Goal: Task Accomplishment & Management: Complete application form

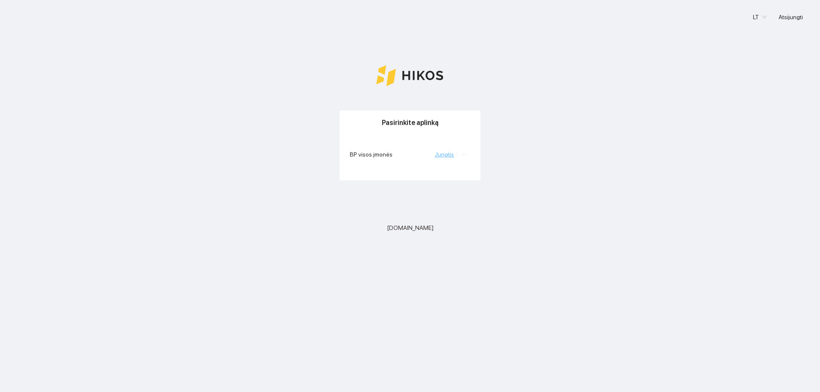
click at [450, 156] on link "Jungtis" at bounding box center [444, 154] width 19 height 7
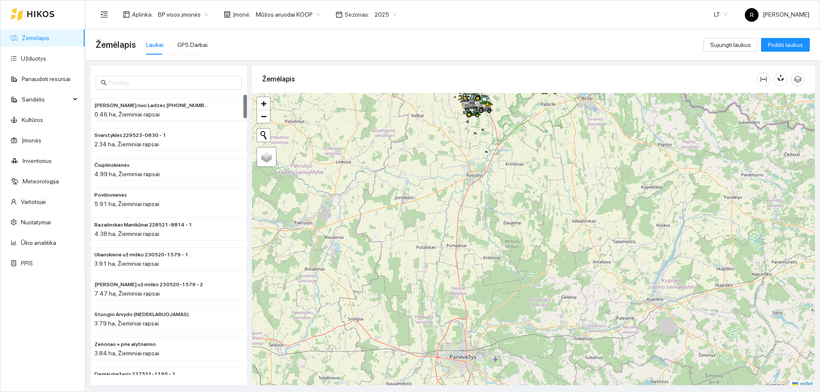
scroll to position [3, 0]
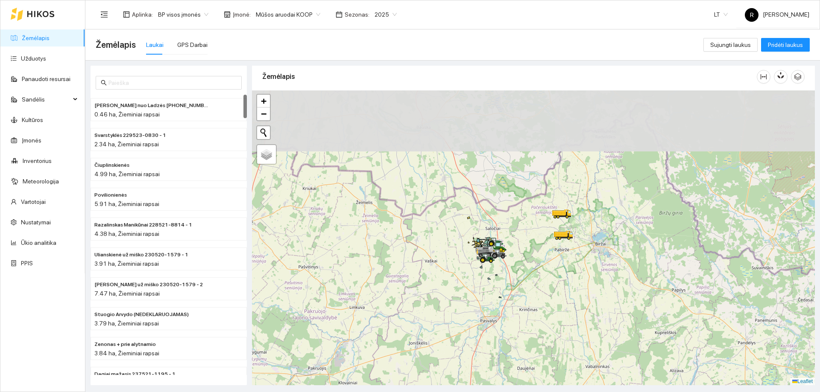
drag, startPoint x: 500, startPoint y: 129, endPoint x: 514, endPoint y: 277, distance: 148.8
click at [514, 277] on div at bounding box center [533, 238] width 563 height 295
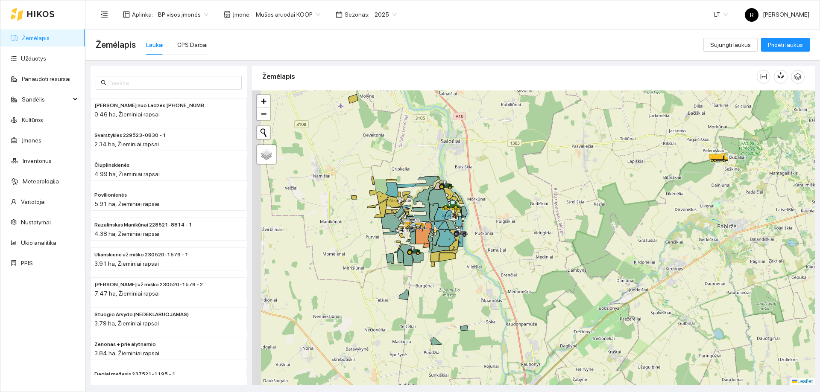
drag, startPoint x: 399, startPoint y: 225, endPoint x: 529, endPoint y: 234, distance: 130.2
click at [529, 234] on div at bounding box center [533, 238] width 563 height 295
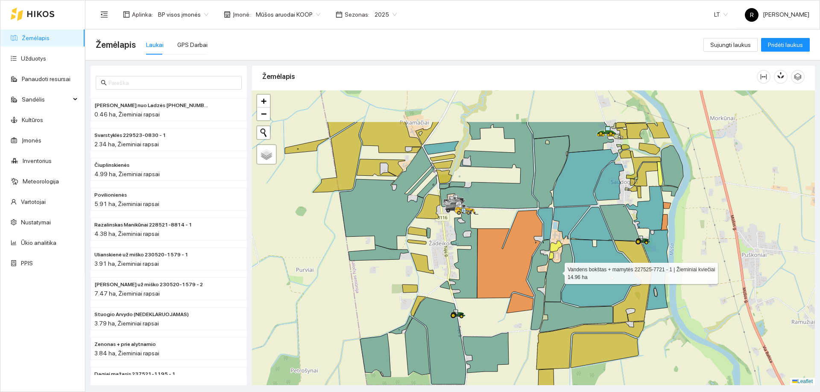
drag, startPoint x: 550, startPoint y: 203, endPoint x: 547, endPoint y: 305, distance: 102.1
click at [547, 302] on icon at bounding box center [559, 273] width 28 height 58
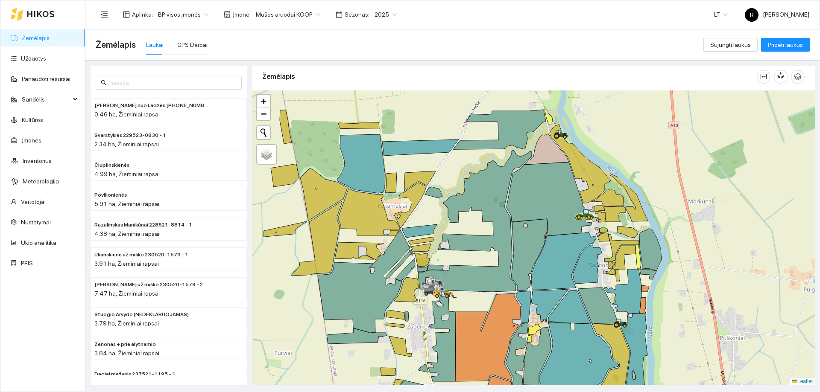
drag, startPoint x: 614, startPoint y: 252, endPoint x: 604, endPoint y: 298, distance: 46.4
click at [604, 298] on div at bounding box center [533, 238] width 563 height 295
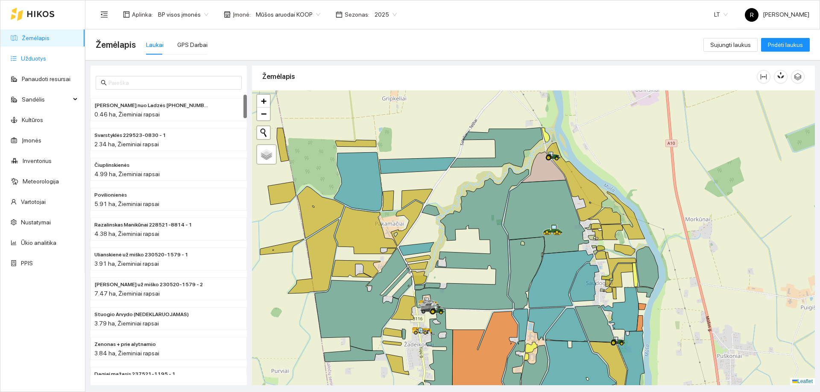
click at [32, 60] on link "Užduotys" at bounding box center [33, 58] width 25 height 7
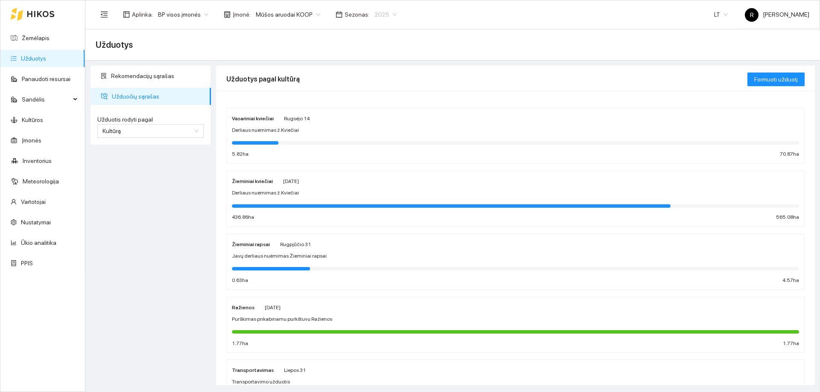
click at [388, 14] on div "2025" at bounding box center [385, 15] width 32 height 14
click at [373, 112] on div "2026" at bounding box center [376, 112] width 22 height 9
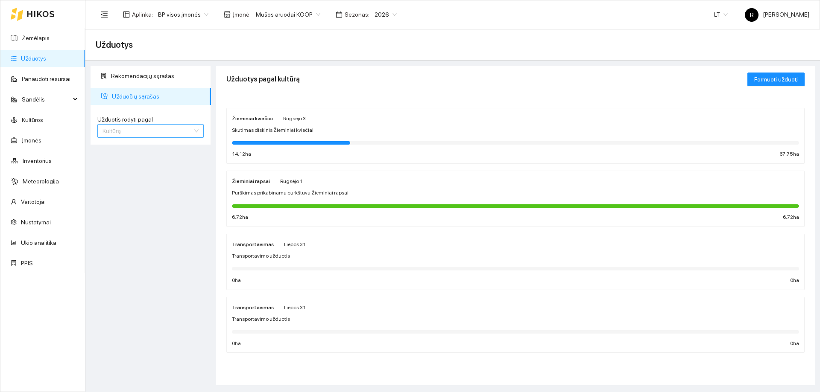
click at [132, 129] on span "Kultūrą" at bounding box center [150, 131] width 96 height 13
click at [139, 96] on span "Užduočių sąrašas" at bounding box center [158, 96] width 92 height 17
click at [128, 127] on span "Kultūrą" at bounding box center [150, 131] width 96 height 13
click at [766, 81] on span "Formuoti užduotį" at bounding box center [776, 79] width 44 height 9
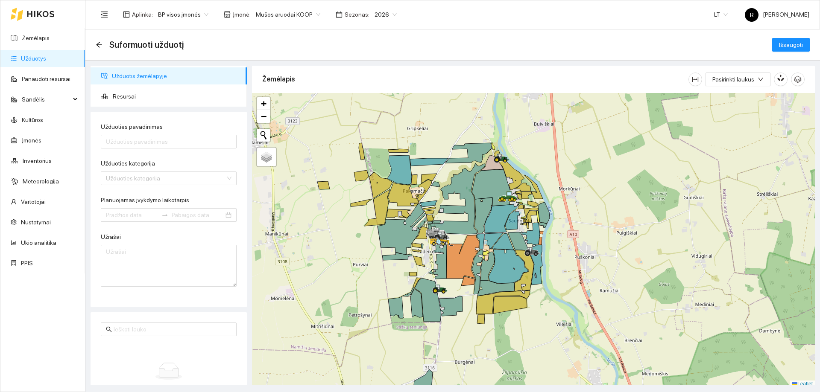
click at [435, 175] on div at bounding box center [533, 240] width 563 height 295
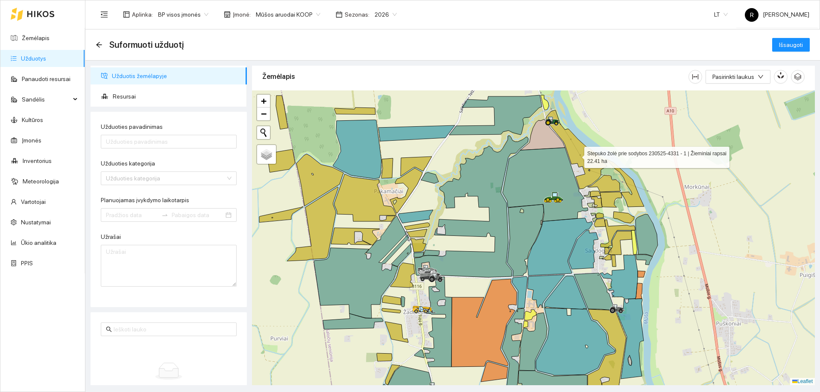
click at [576, 155] on icon at bounding box center [576, 149] width 61 height 79
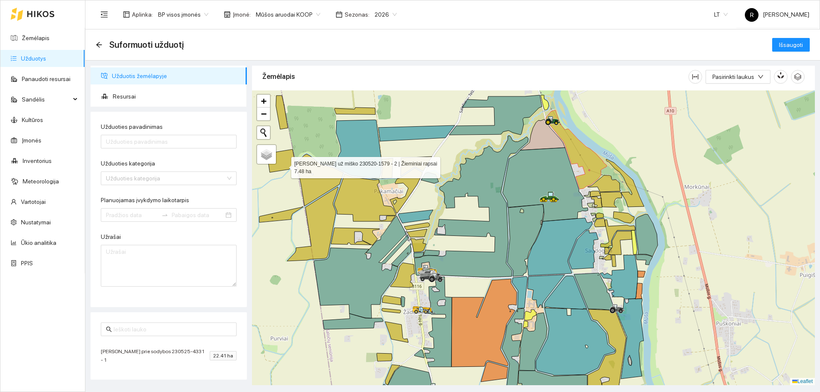
drag, startPoint x: 283, startPoint y: 166, endPoint x: 279, endPoint y: 148, distance: 18.0
click at [282, 158] on icon at bounding box center [281, 160] width 28 height 23
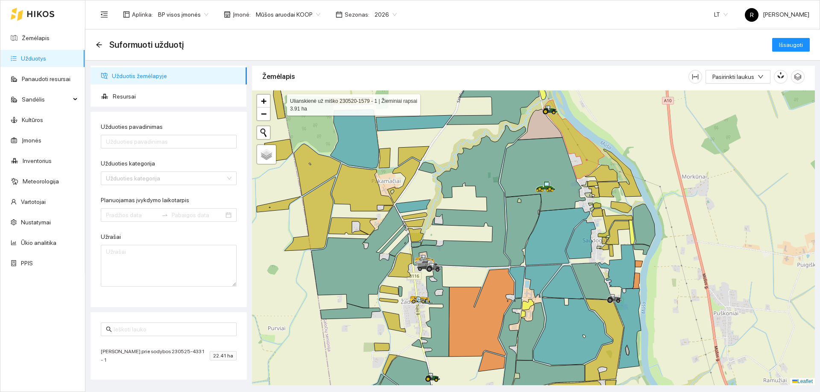
drag, startPoint x: 280, startPoint y: 102, endPoint x: 280, endPoint y: 111, distance: 9.0
click at [280, 105] on icon at bounding box center [279, 102] width 12 height 34
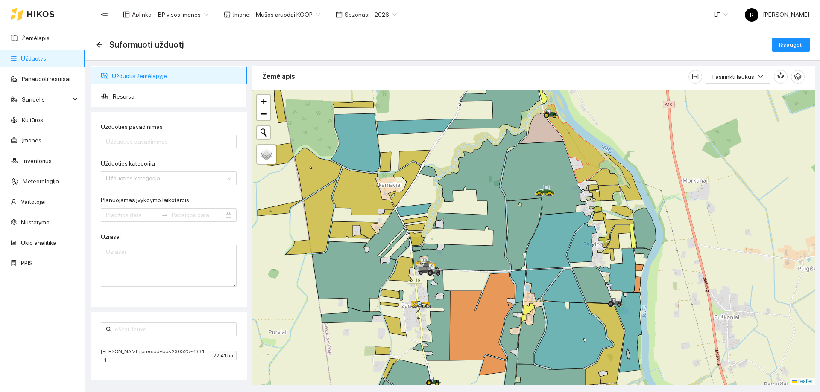
click at [284, 218] on div at bounding box center [533, 238] width 563 height 295
click at [285, 213] on icon at bounding box center [279, 208] width 44 height 16
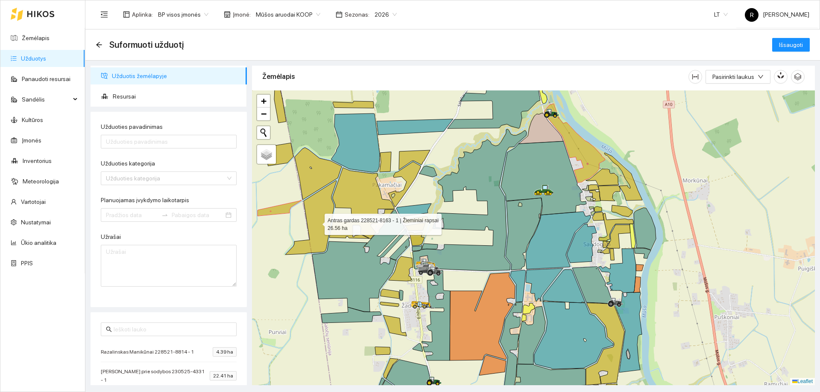
click at [304, 245] on icon at bounding box center [310, 218] width 51 height 74
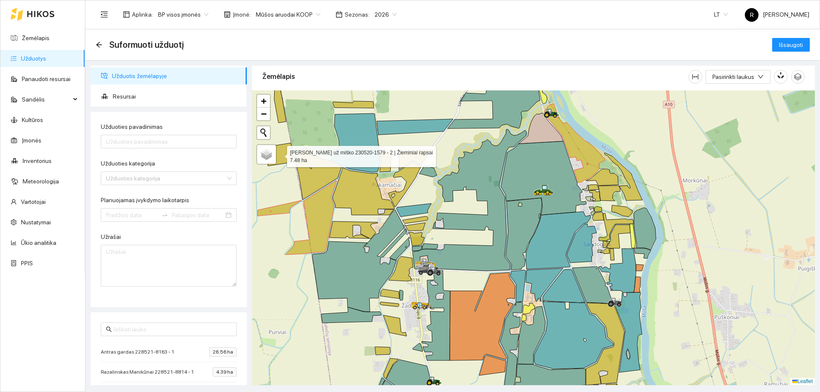
click at [283, 152] on icon at bounding box center [279, 154] width 28 height 23
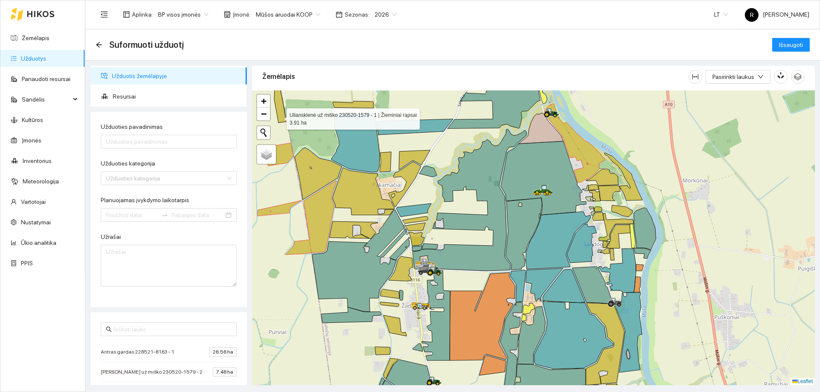
click at [280, 115] on icon at bounding box center [280, 106] width 12 height 34
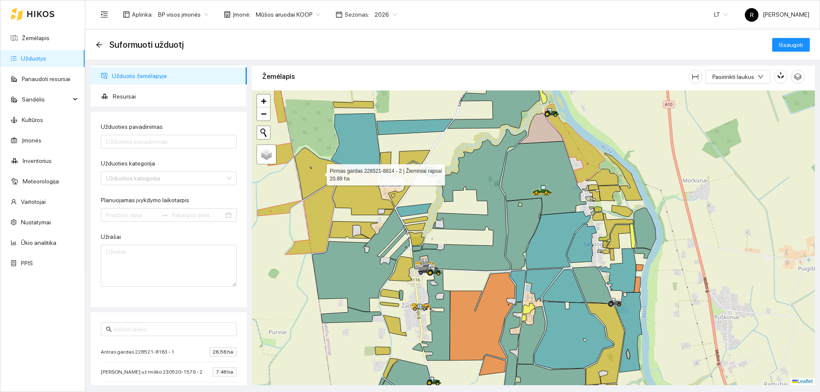
click at [319, 173] on icon at bounding box center [318, 174] width 47 height 52
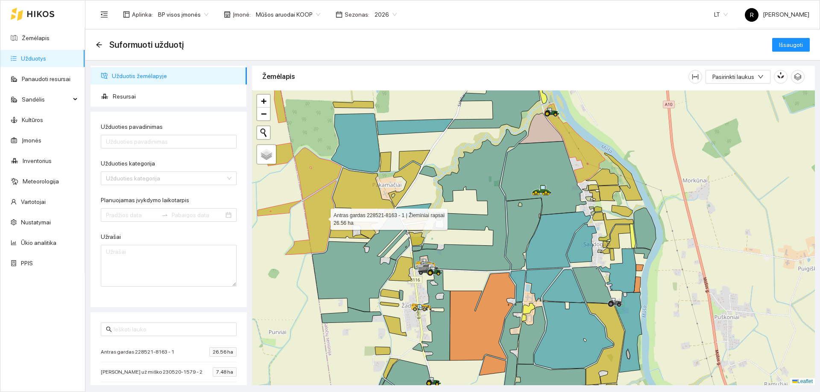
click at [323, 217] on icon at bounding box center [310, 218] width 51 height 74
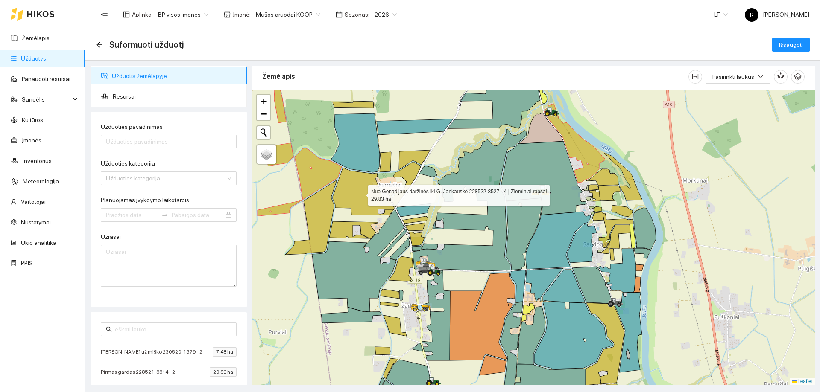
click at [361, 191] on icon at bounding box center [363, 191] width 61 height 47
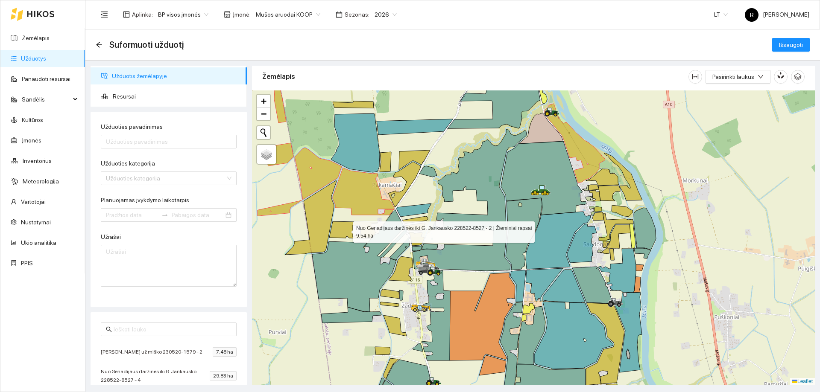
click at [345, 230] on icon at bounding box center [353, 231] width 48 height 18
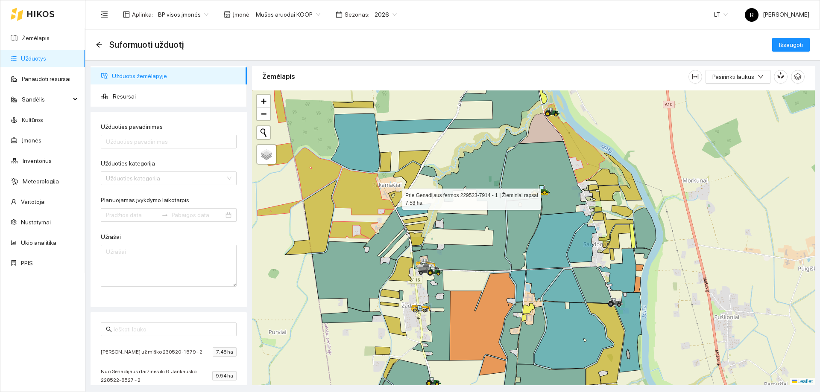
click at [395, 197] on icon at bounding box center [404, 184] width 32 height 45
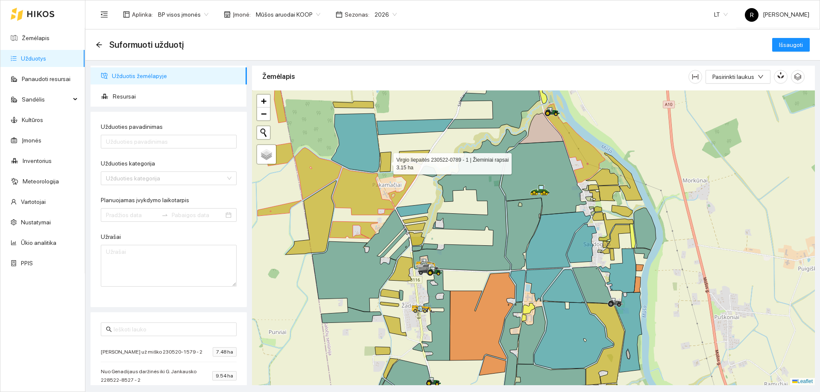
drag, startPoint x: 387, startPoint y: 160, endPoint x: 406, endPoint y: 156, distance: 18.8
click at [388, 160] on icon at bounding box center [386, 162] width 12 height 20
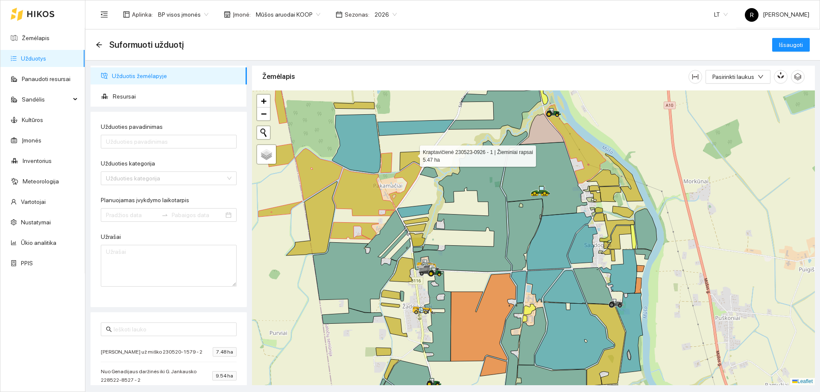
drag, startPoint x: 411, startPoint y: 153, endPoint x: 386, endPoint y: 114, distance: 45.5
click at [411, 153] on icon at bounding box center [415, 161] width 31 height 20
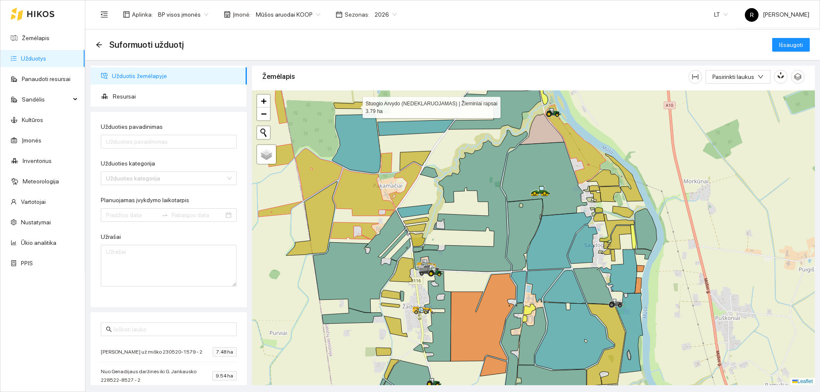
drag, startPoint x: 368, startPoint y: 107, endPoint x: 372, endPoint y: 112, distance: 6.7
click at [368, 107] on icon at bounding box center [353, 105] width 41 height 7
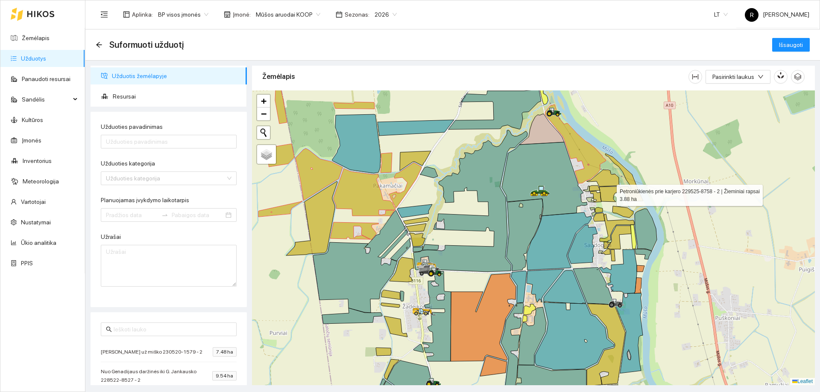
click at [604, 192] on icon at bounding box center [610, 194] width 22 height 15
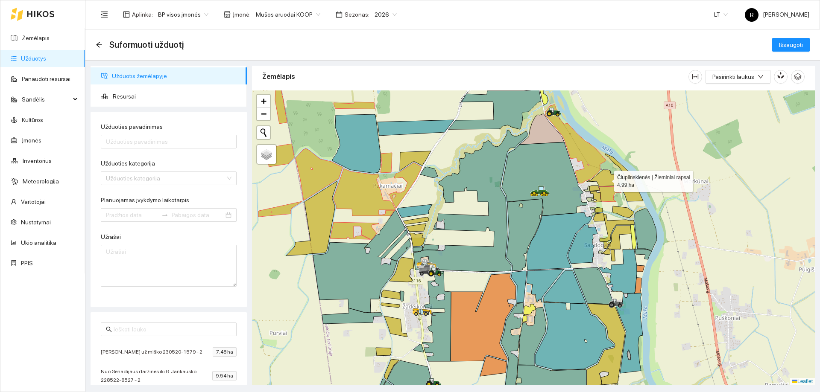
click at [607, 178] on icon at bounding box center [603, 178] width 33 height 17
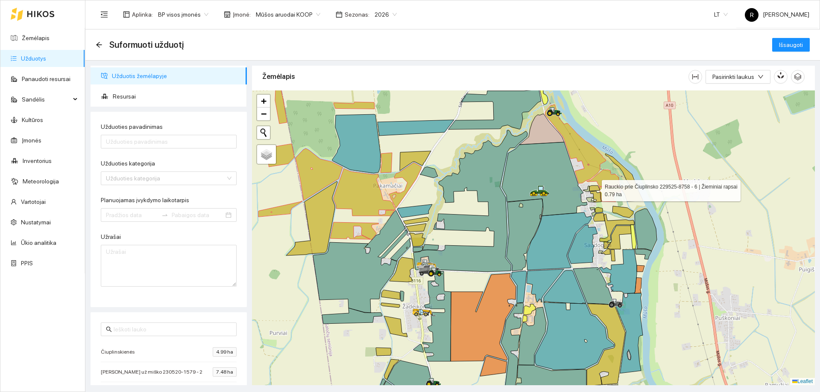
click at [596, 186] on icon at bounding box center [594, 189] width 11 height 6
drag, startPoint x: 599, startPoint y: 196, endPoint x: 605, endPoint y: 199, distance: 6.7
click at [599, 197] on icon at bounding box center [595, 196] width 11 height 11
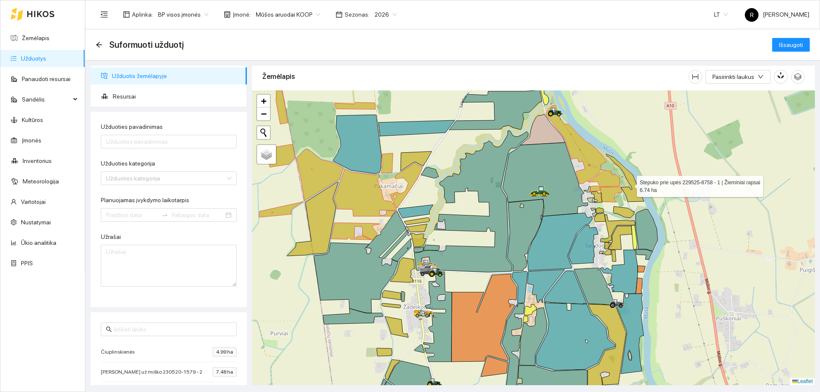
click at [636, 200] on icon at bounding box center [625, 178] width 38 height 48
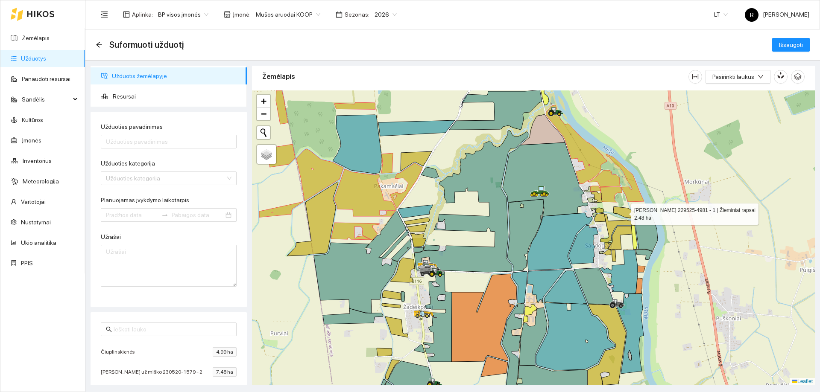
click at [626, 216] on icon at bounding box center [623, 213] width 21 height 12
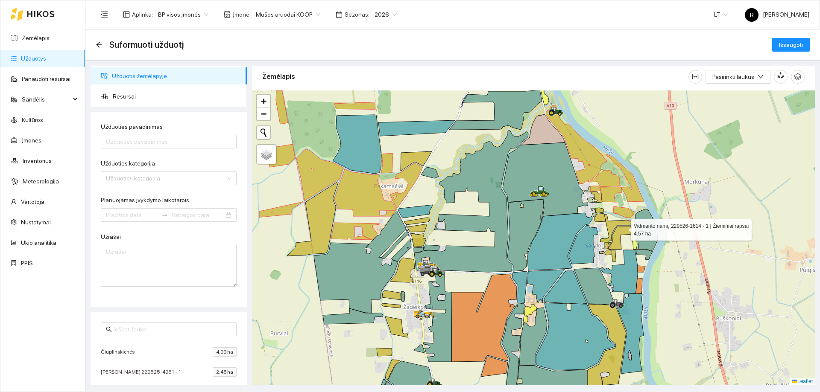
click at [623, 228] on icon at bounding box center [620, 237] width 24 height 23
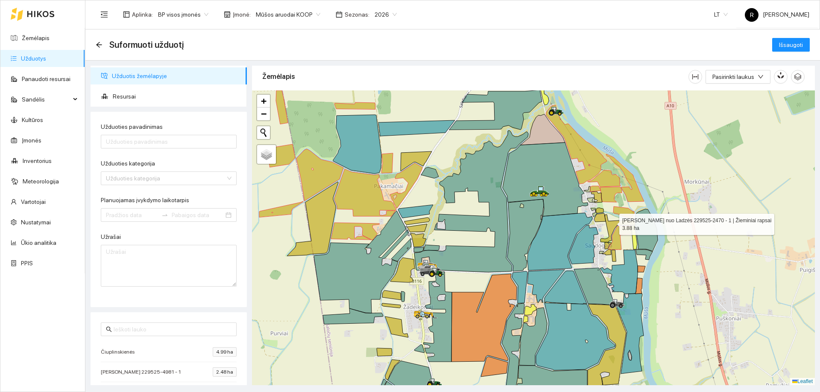
click at [611, 222] on icon at bounding box center [617, 229] width 35 height 28
